Goal: Task Accomplishment & Management: Manage account settings

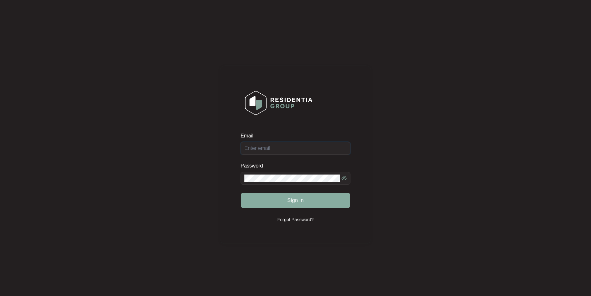
type input "[EMAIL_ADDRESS][DOMAIN_NAME]"
click at [289, 204] on button "Sign in" at bounding box center [295, 200] width 109 height 15
click at [343, 177] on icon "eye-invisible" at bounding box center [343, 178] width 5 height 5
click at [241, 193] on button "Sign in" at bounding box center [295, 200] width 109 height 15
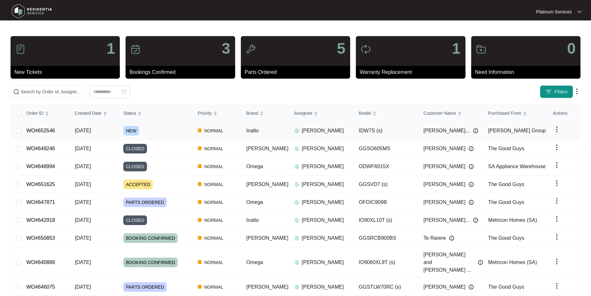
click at [47, 130] on link "WO#652546" at bounding box center [40, 130] width 29 height 5
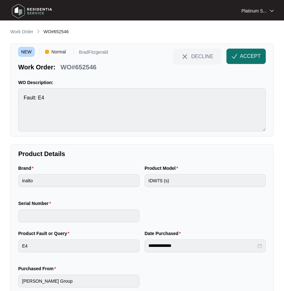
click at [251, 54] on span "ACCEPT" at bounding box center [250, 56] width 21 height 8
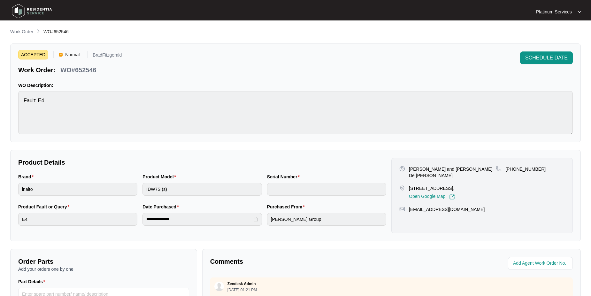
click at [431, 188] on p "[STREET_ADDRESS]," at bounding box center [432, 188] width 46 height 6
drag, startPoint x: 431, startPoint y: 188, endPoint x: 409, endPoint y: 182, distance: 22.4
click at [409, 185] on p "[STREET_ADDRESS]," at bounding box center [432, 188] width 46 height 6
copy p "[STREET_ADDRESS],"
click at [536, 168] on div "[PHONE_NUMBER]" at bounding box center [530, 169] width 69 height 6
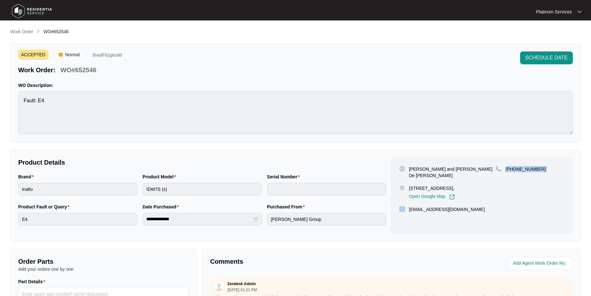
drag, startPoint x: 536, startPoint y: 168, endPoint x: 519, endPoint y: 169, distance: 16.9
click at [519, 169] on div "[PHONE_NUMBER]" at bounding box center [530, 169] width 69 height 6
copy p "61430458697"
click at [455, 208] on div "[EMAIL_ADDRESS][DOMAIN_NAME]" at bounding box center [481, 209] width 165 height 6
drag, startPoint x: 457, startPoint y: 209, endPoint x: 409, endPoint y: 210, distance: 48.6
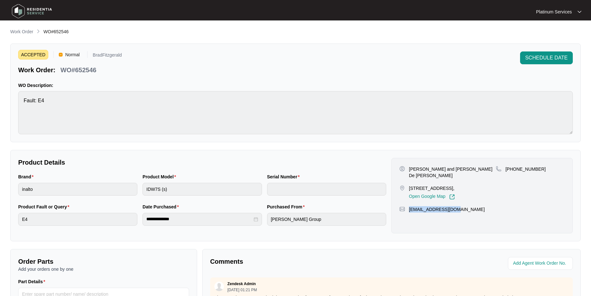
click at [409, 210] on div "[EMAIL_ADDRESS][DOMAIN_NAME]" at bounding box center [481, 209] width 165 height 6
copy p "[EMAIL_ADDRESS][DOMAIN_NAME]"
drag, startPoint x: 101, startPoint y: 68, endPoint x: 76, endPoint y: 67, distance: 24.9
click at [76, 67] on div "Work Order: WO#652546" at bounding box center [69, 68] width 103 height 11
copy p "652546"
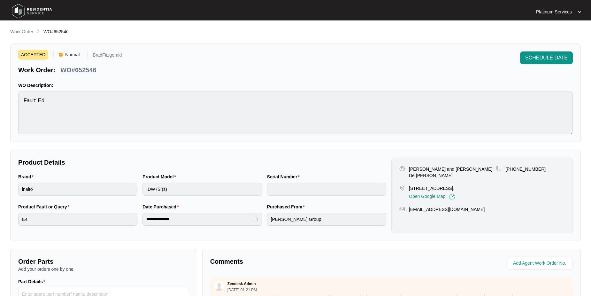
click at [14, 98] on div "ACCEPTED Normal BradFitzgerald Work Order: WO#652546 SCHEDULE DATE WO Descripti…" at bounding box center [295, 92] width 570 height 99
click at [140, 189] on div "Brand inalto Product Model IDW7S (s) Serial Number" at bounding box center [202, 188] width 373 height 30
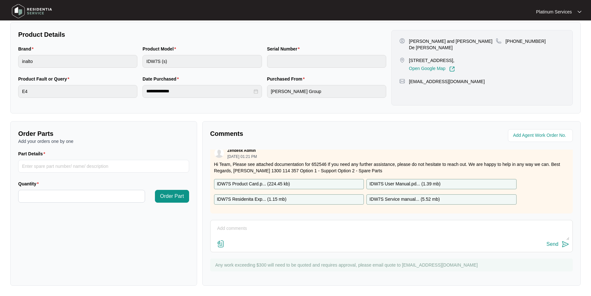
scroll to position [10, 0]
drag, startPoint x: 303, startPoint y: 179, endPoint x: 313, endPoint y: 181, distance: 10.0
click at [313, 181] on div "IDW7S Product Card.p... ( 224.45 kb )" at bounding box center [289, 184] width 150 height 10
click at [302, 182] on div "IDW7S Product Card.p... ( 224.45 kb )" at bounding box center [289, 184] width 150 height 10
click at [276, 196] on p "IDW7S Residenita Exp... ( 1.15 mb )" at bounding box center [252, 199] width 70 height 7
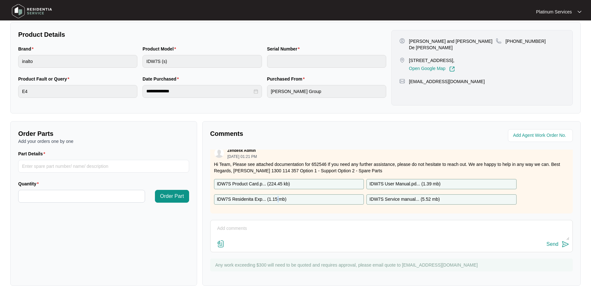
click at [276, 196] on p "IDW7S Residenita Exp... ( 1.15 mb )" at bounding box center [252, 199] width 70 height 7
click at [246, 180] on p "IDW7S Product Card.p... ( 224.45 kb )" at bounding box center [253, 183] width 73 height 7
click at [401, 196] on p "IDW7S Service manual... ( 5.52 mb )" at bounding box center [404, 199] width 70 height 7
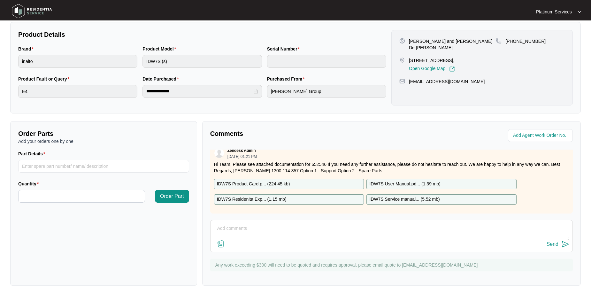
drag, startPoint x: 401, startPoint y: 194, endPoint x: 377, endPoint y: 195, distance: 23.6
click at [377, 196] on p "IDW7S Service manual... ( 5.52 mb )" at bounding box center [404, 199] width 70 height 7
